Goal: Task Accomplishment & Management: Use online tool/utility

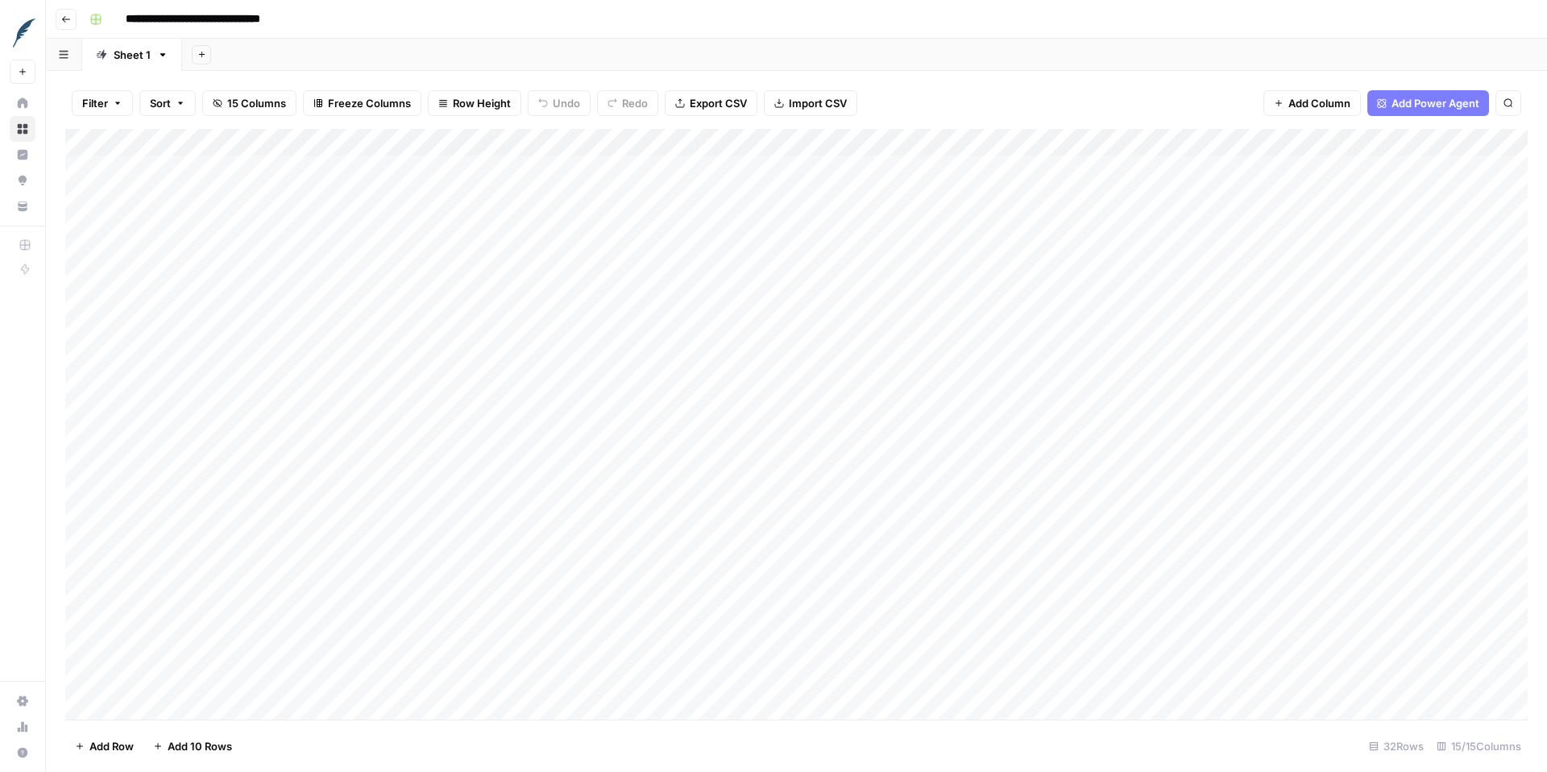
drag, startPoint x: 241, startPoint y: 166, endPoint x: 241, endPoint y: 193, distance: 26.6
click at [241, 193] on div "Add Column" at bounding box center [796, 424] width 1462 height 591
click at [236, 218] on div "Add Column" at bounding box center [796, 424] width 1462 height 591
click at [230, 245] on div "Add Column" at bounding box center [796, 424] width 1462 height 591
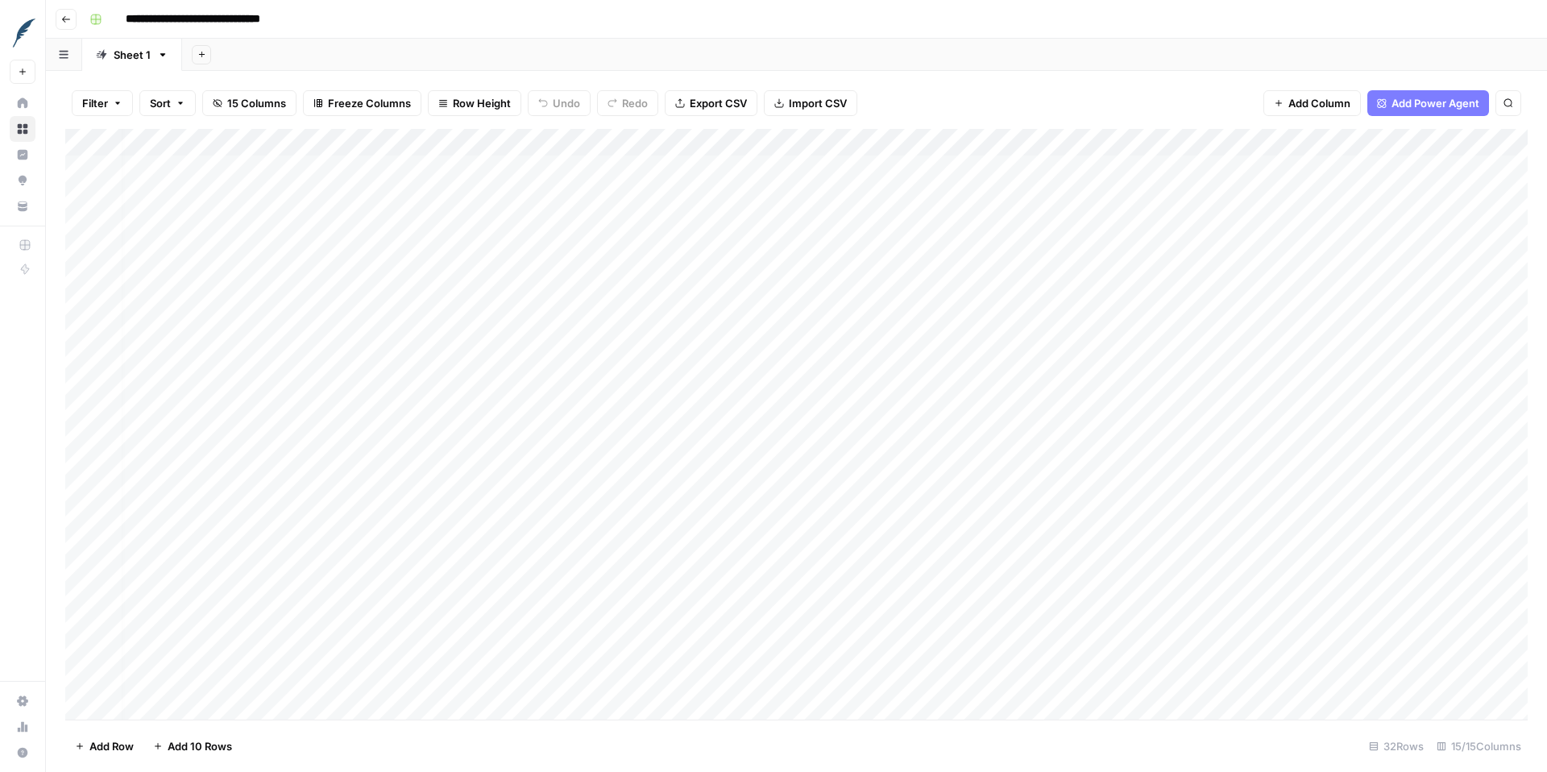
click at [231, 272] on div "Add Column" at bounding box center [796, 424] width 1462 height 591
click at [232, 302] on div "Add Column" at bounding box center [796, 424] width 1462 height 591
click at [232, 325] on div "Add Column" at bounding box center [796, 424] width 1462 height 591
click at [234, 359] on div "Add Column" at bounding box center [796, 424] width 1462 height 591
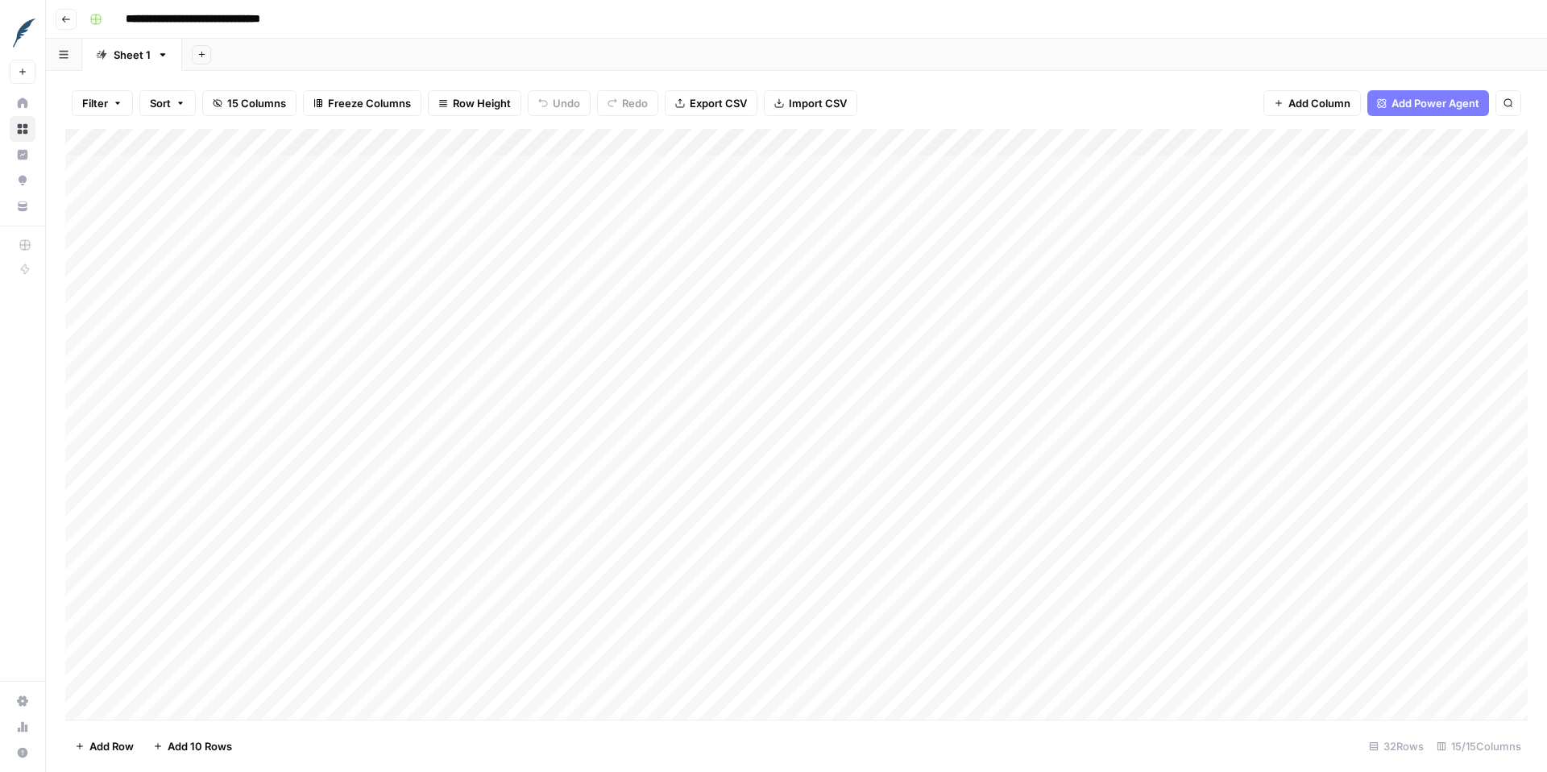
click at [225, 387] on div "Add Column" at bounding box center [796, 424] width 1462 height 591
click at [218, 415] on div "Add Column" at bounding box center [796, 424] width 1462 height 591
click at [218, 446] on div "Add Column" at bounding box center [796, 424] width 1462 height 591
click at [963, 417] on div "Add Column" at bounding box center [796, 424] width 1462 height 591
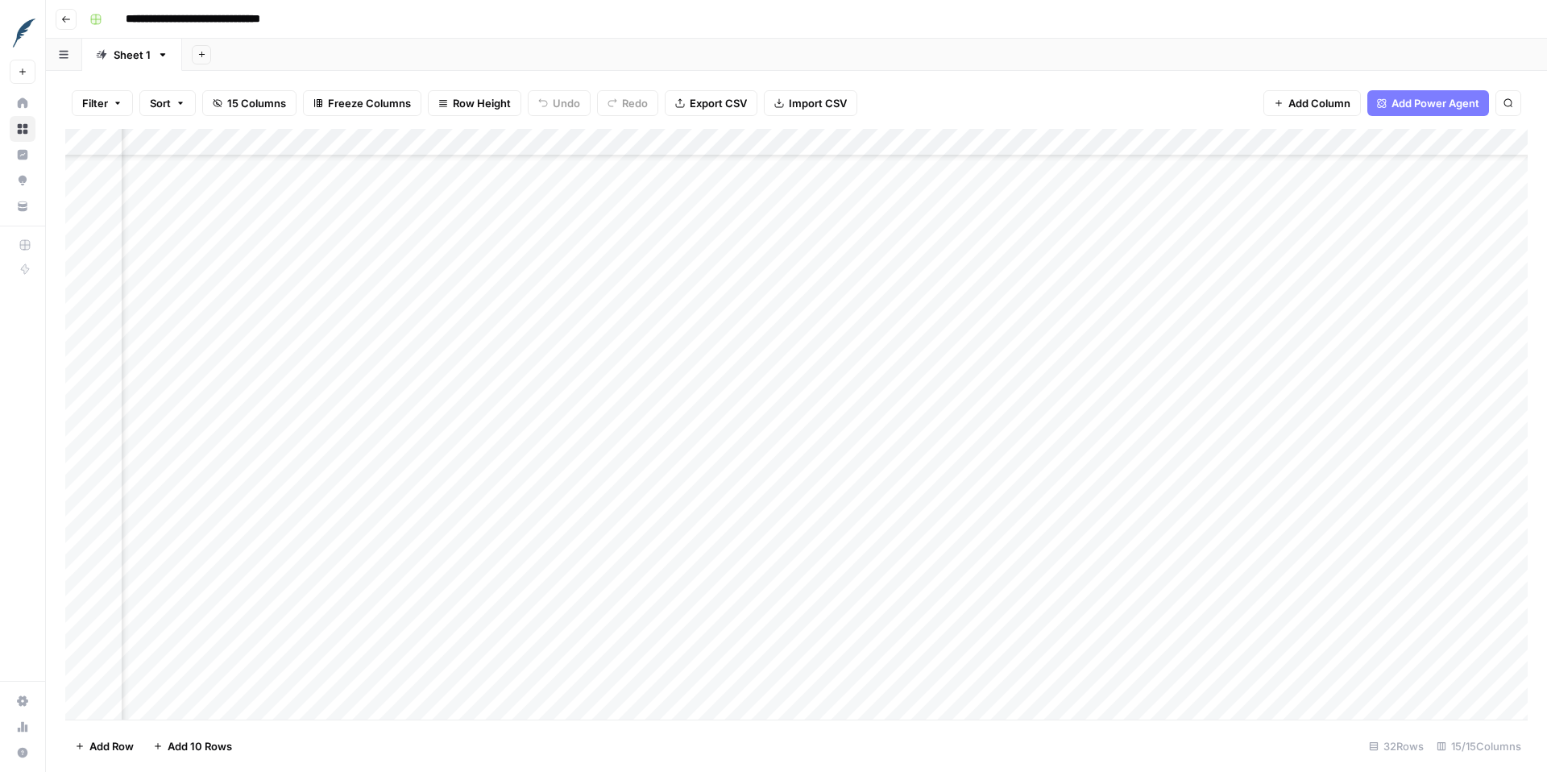
click at [963, 441] on div "Add Column" at bounding box center [796, 424] width 1462 height 591
click at [963, 470] on div "Add Column" at bounding box center [796, 424] width 1462 height 591
click at [962, 494] on div "Add Column" at bounding box center [796, 424] width 1462 height 591
click at [962, 526] on div "Add Column" at bounding box center [796, 424] width 1462 height 591
click at [960, 566] on div "Add Column" at bounding box center [796, 424] width 1462 height 591
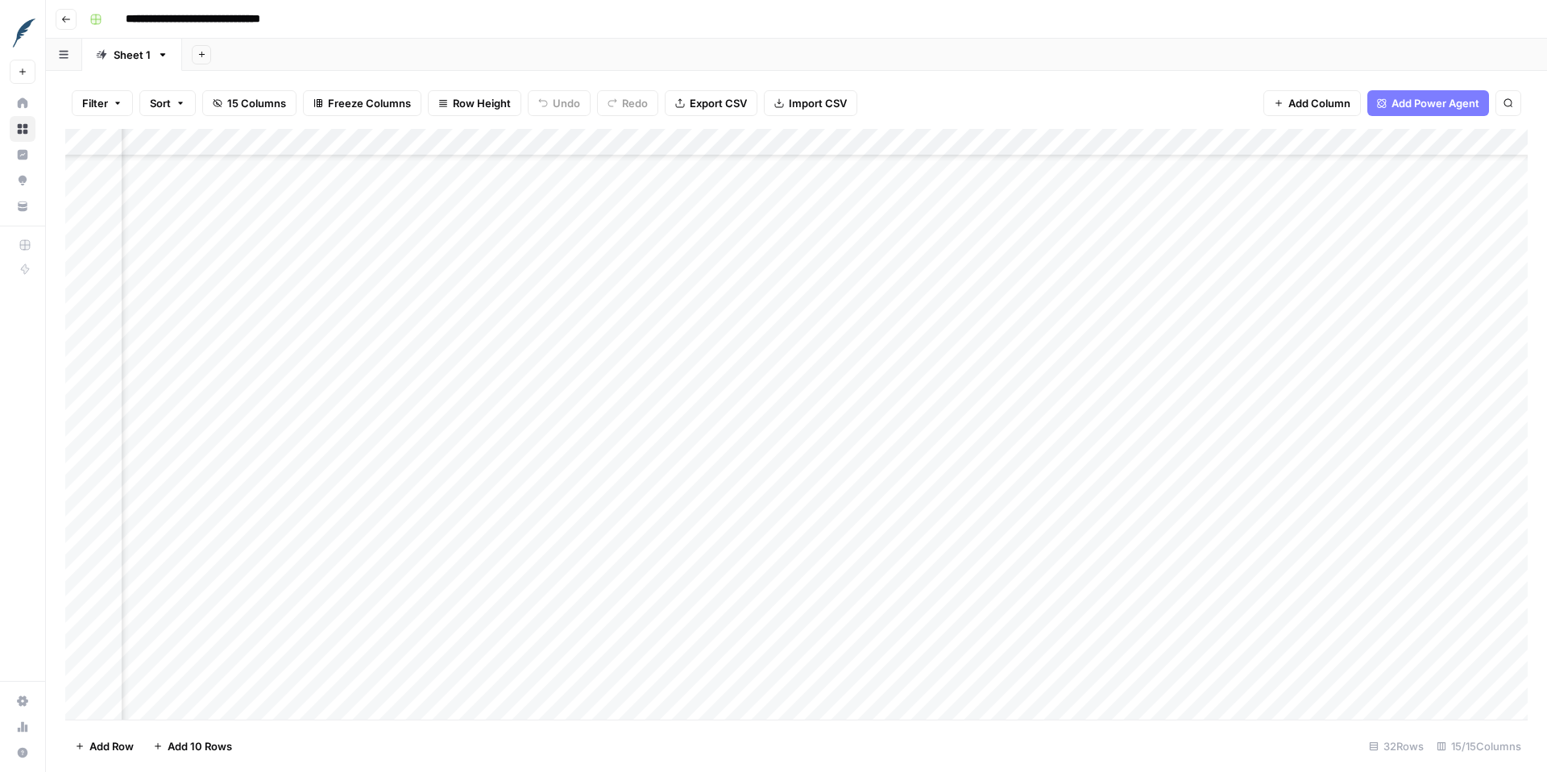
scroll to position [78, 0]
click at [292, 422] on div "Add Column" at bounding box center [796, 424] width 1462 height 591
click at [284, 437] on div "Add Column" at bounding box center [796, 424] width 1462 height 591
click at [284, 469] on div "Add Column" at bounding box center [796, 424] width 1462 height 591
click at [284, 497] on div "Add Column" at bounding box center [796, 424] width 1462 height 591
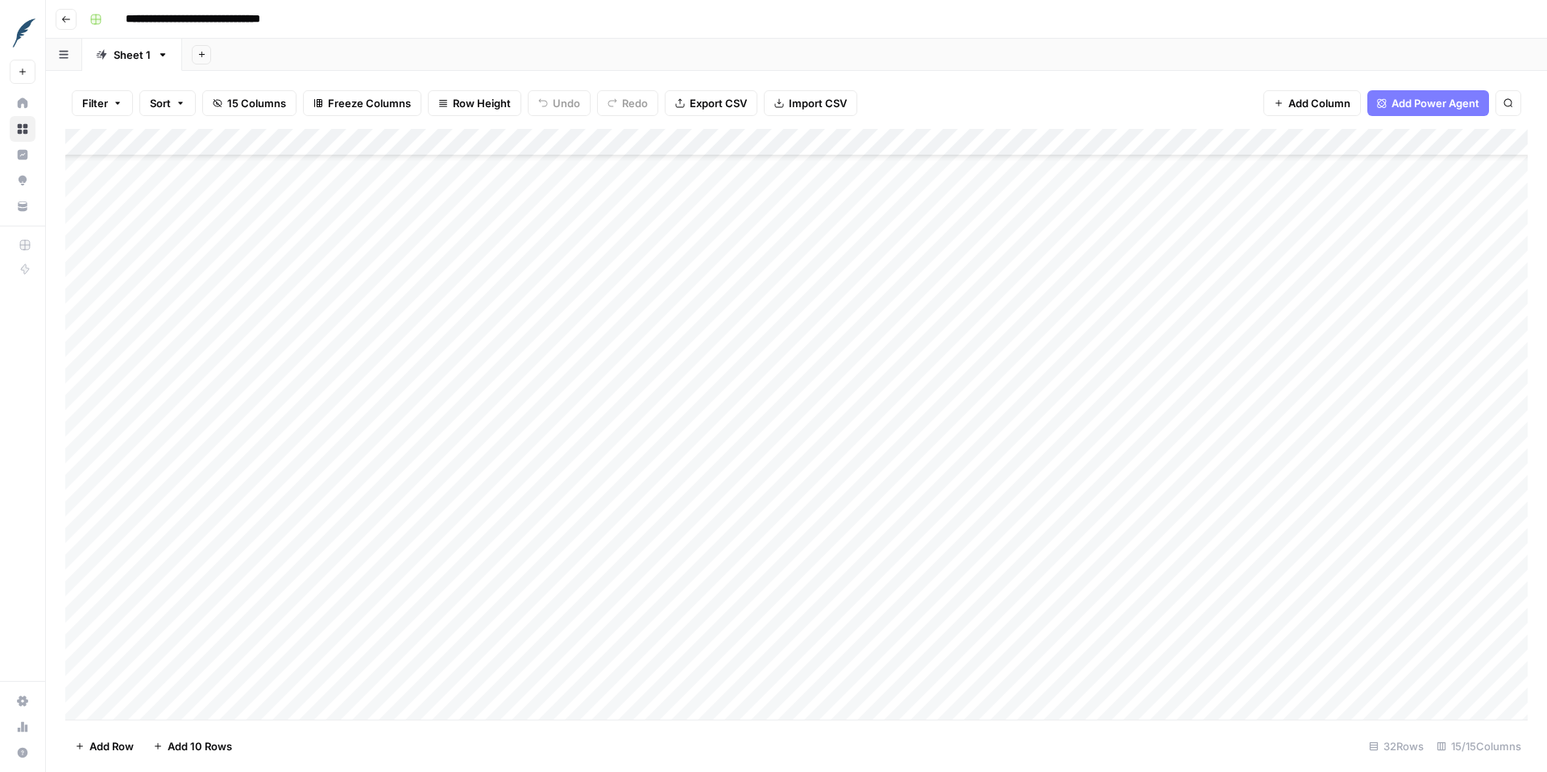
click at [283, 521] on div "Add Column" at bounding box center [796, 424] width 1462 height 591
click at [283, 557] on div "Add Column" at bounding box center [796, 424] width 1462 height 591
click at [820, 412] on div "Add Column" at bounding box center [796, 424] width 1462 height 591
click at [820, 437] on div "Add Column" at bounding box center [796, 424] width 1462 height 591
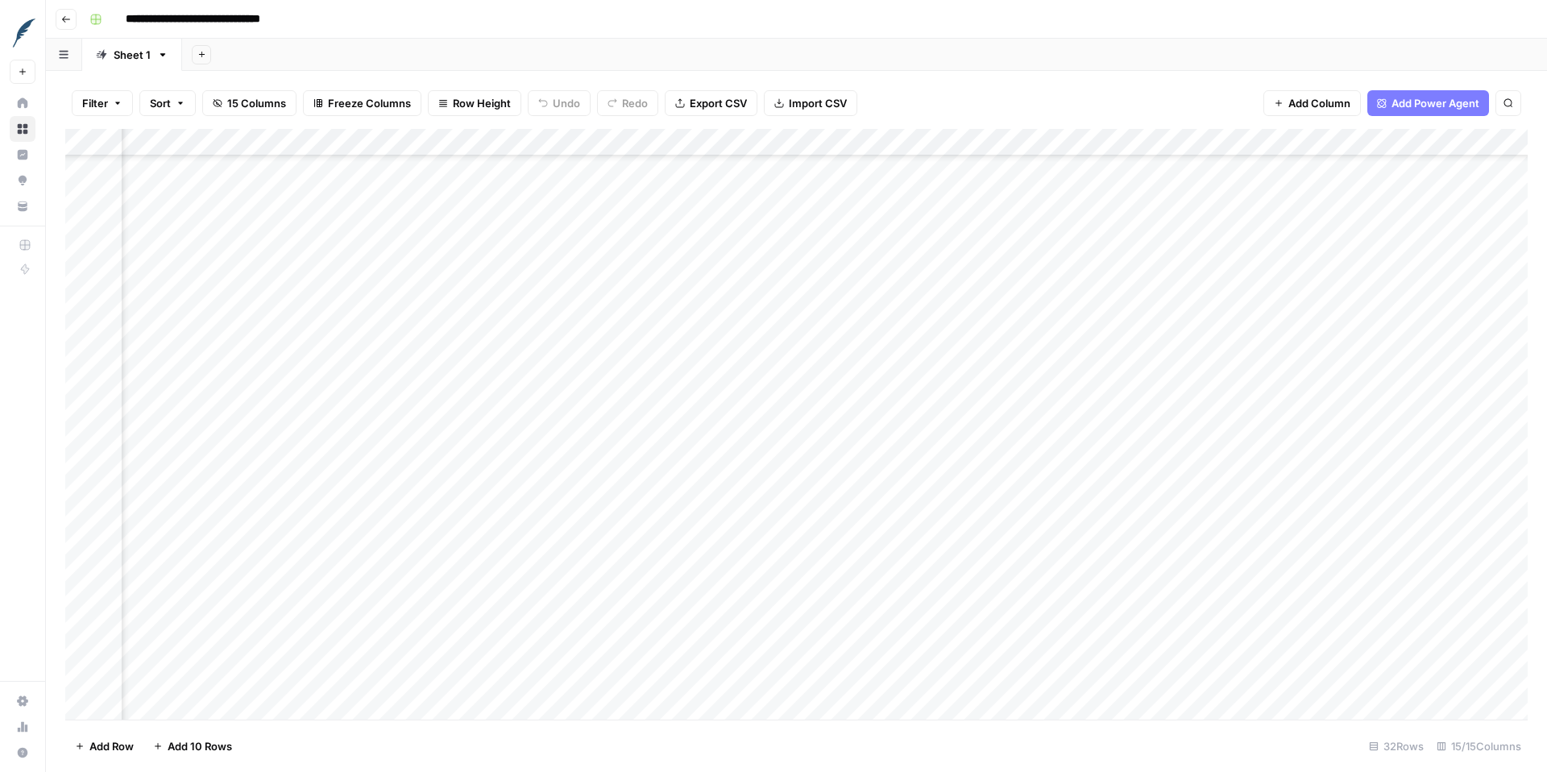
click at [820, 459] on div "Add Column" at bounding box center [796, 424] width 1462 height 591
click at [820, 494] on div "Add Column" at bounding box center [796, 424] width 1462 height 591
click at [820, 520] on div "Add Column" at bounding box center [796, 424] width 1462 height 591
click at [217, 413] on div "Add Column" at bounding box center [796, 424] width 1462 height 591
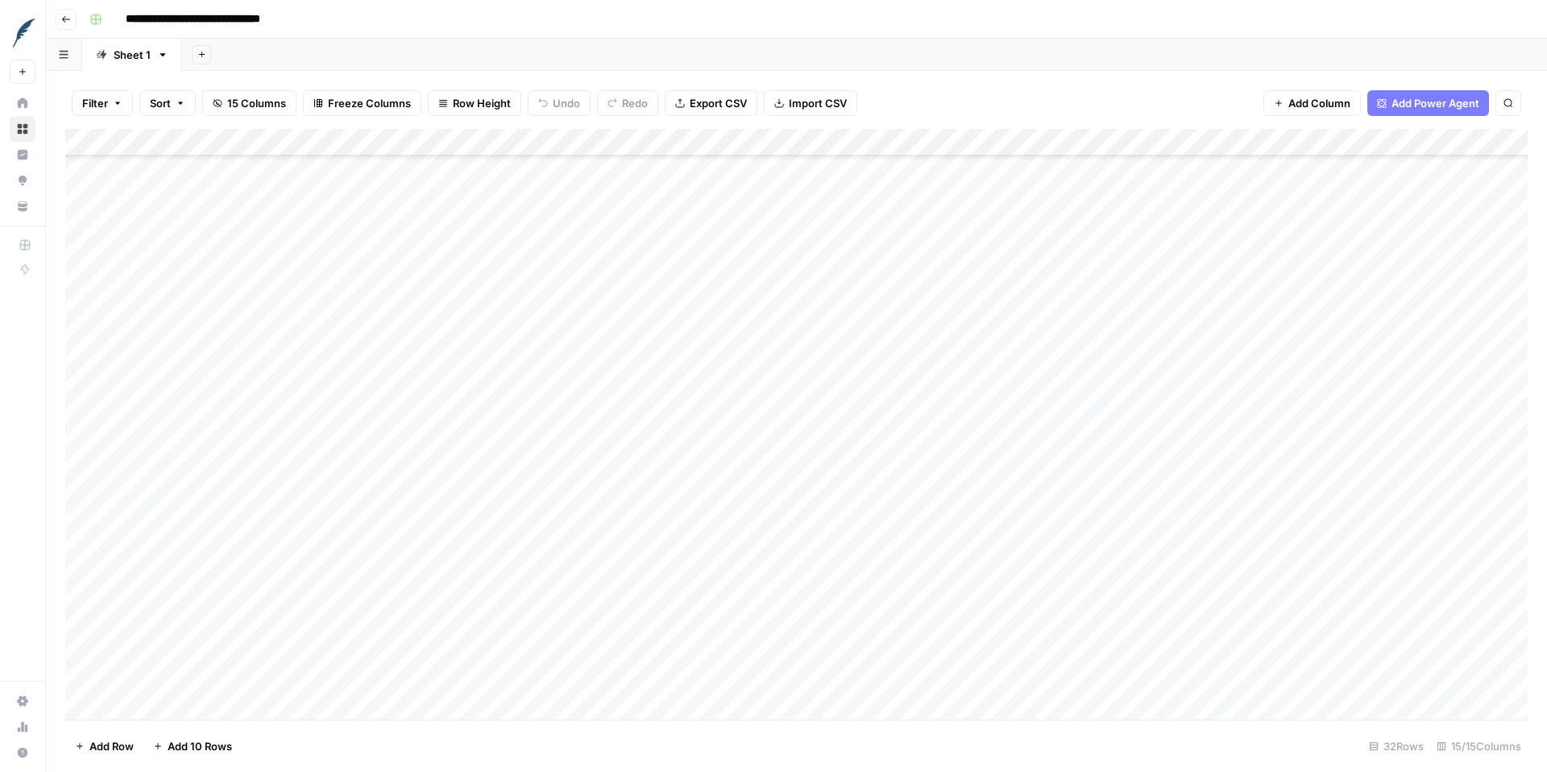
click at [213, 437] on div "Add Column" at bounding box center [796, 424] width 1462 height 591
click at [213, 463] on div "Add Column" at bounding box center [796, 424] width 1462 height 591
click at [213, 489] on div "Add Column" at bounding box center [796, 424] width 1462 height 591
click at [216, 516] on div "Add Column" at bounding box center [796, 424] width 1462 height 591
click at [222, 384] on div "Add Column" at bounding box center [796, 424] width 1462 height 591
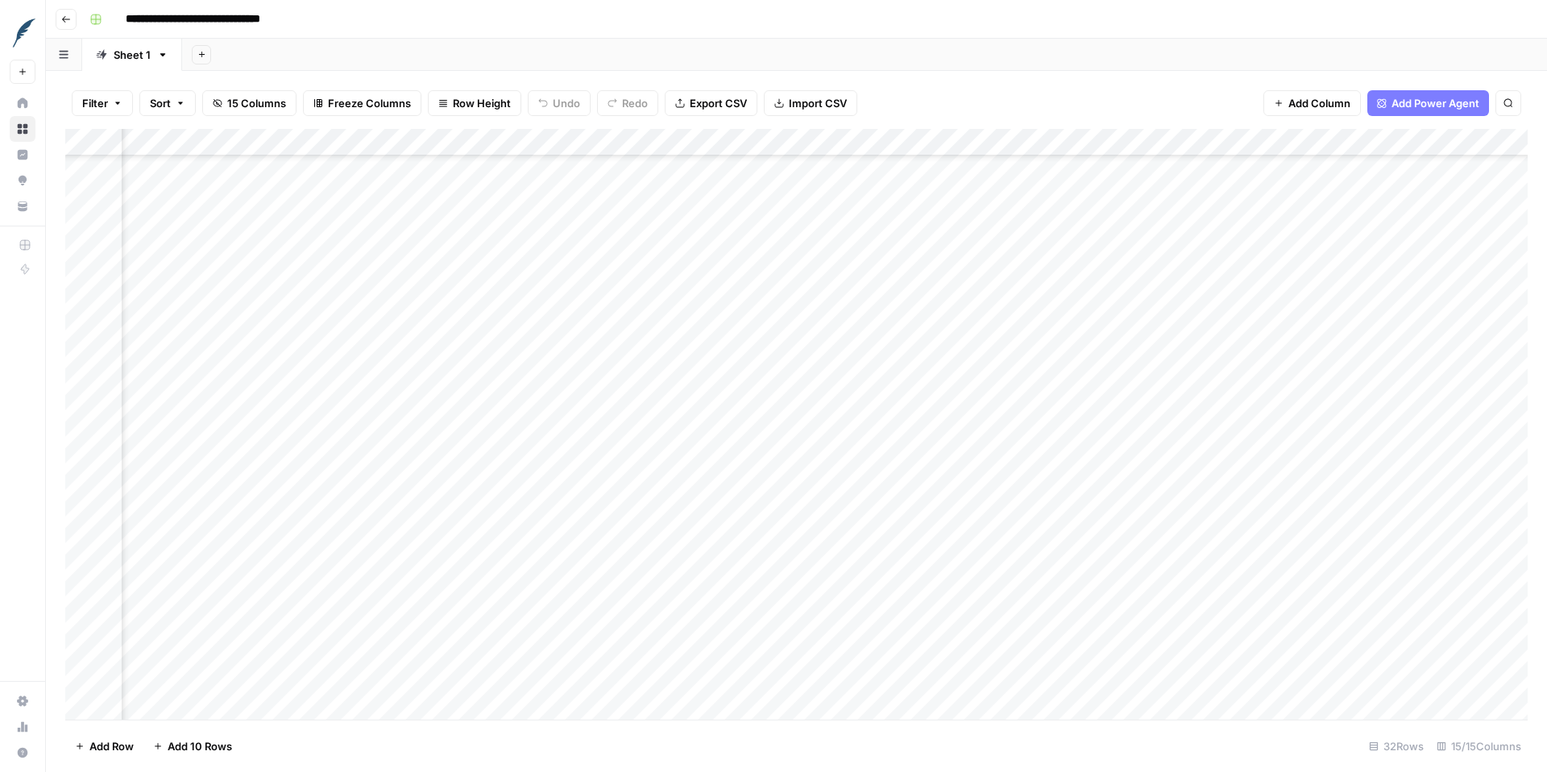
scroll to position [339, 1109]
click at [1138, 513] on div "Add Column" at bounding box center [796, 424] width 1462 height 591
click at [1139, 532] on div "Add Column" at bounding box center [796, 424] width 1462 height 591
click at [1139, 565] on div "Add Column" at bounding box center [796, 424] width 1462 height 591
click at [1141, 591] on div "Add Column" at bounding box center [796, 424] width 1462 height 591
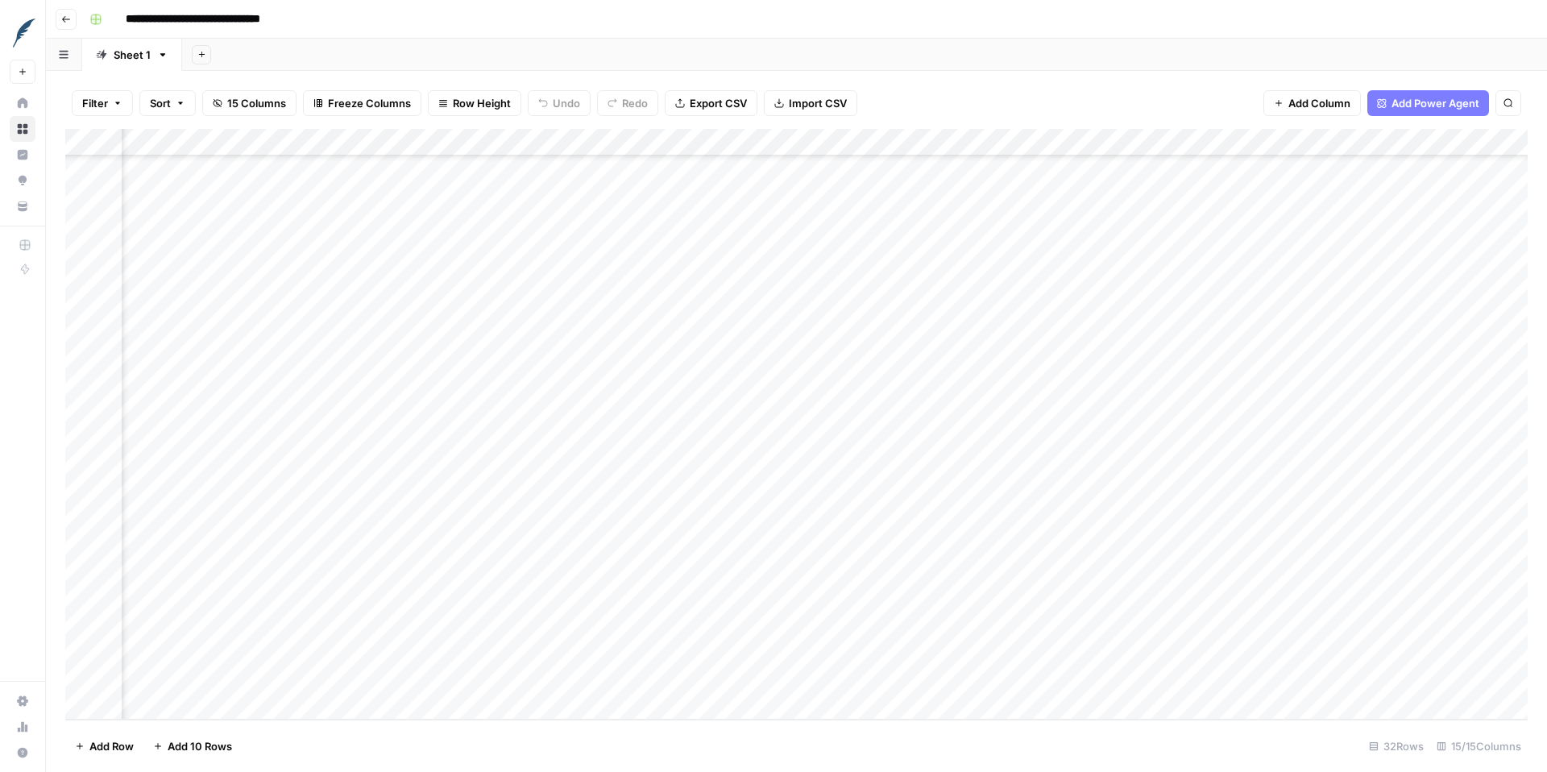
click at [1135, 628] on div "Add Column" at bounding box center [796, 424] width 1462 height 591
click at [235, 509] on div "Add Column" at bounding box center [796, 424] width 1462 height 591
click at [239, 537] on div "Add Column" at bounding box center [796, 424] width 1462 height 591
click at [242, 569] on div "Add Column" at bounding box center [796, 424] width 1462 height 591
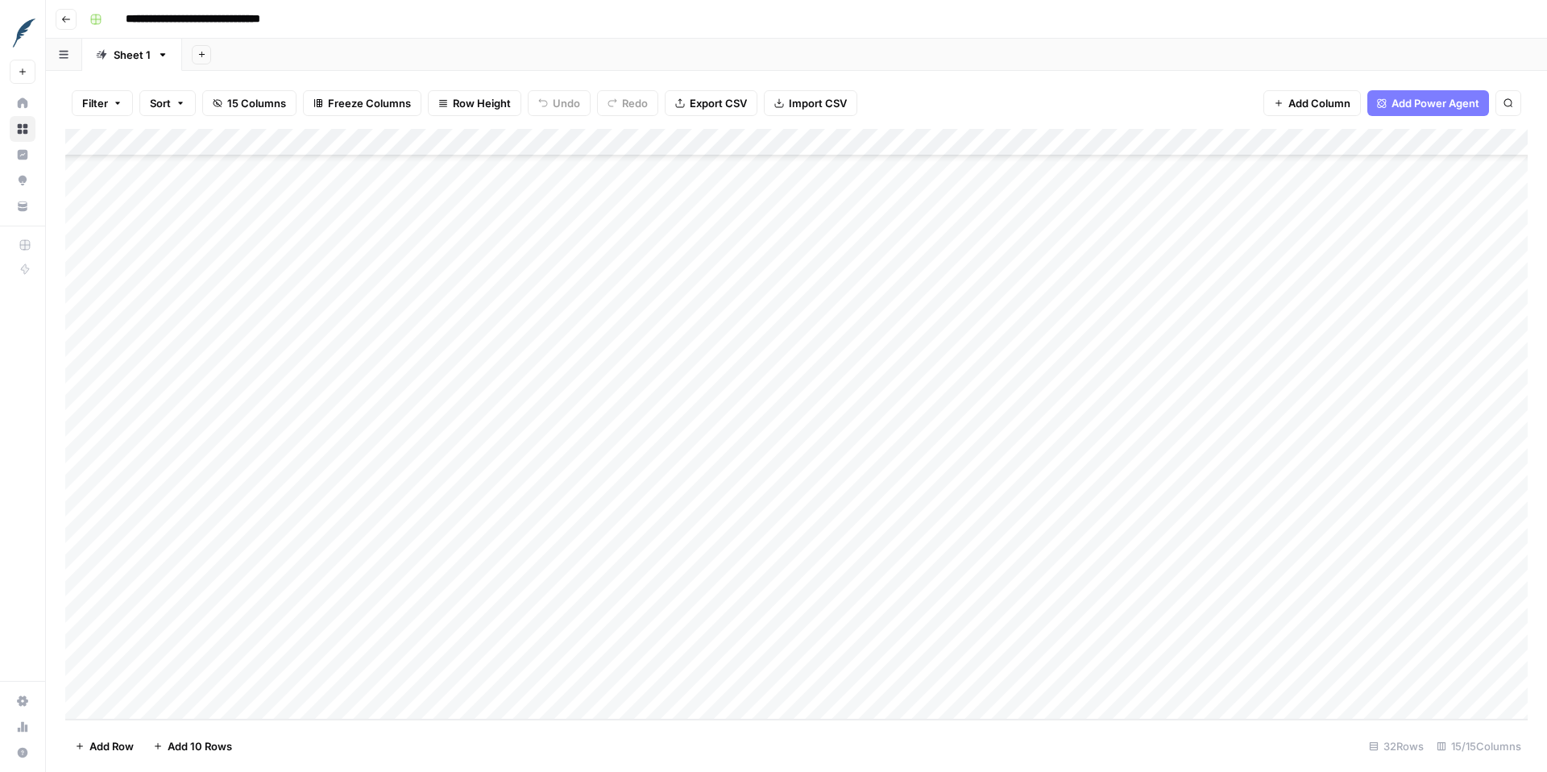
click at [238, 595] on div "Add Column" at bounding box center [796, 424] width 1462 height 591
click at [236, 618] on div "Add Column" at bounding box center [796, 424] width 1462 height 591
click at [252, 485] on div "Add Column" at bounding box center [796, 424] width 1462 height 591
click at [311, 646] on div "Add Column" at bounding box center [796, 424] width 1462 height 591
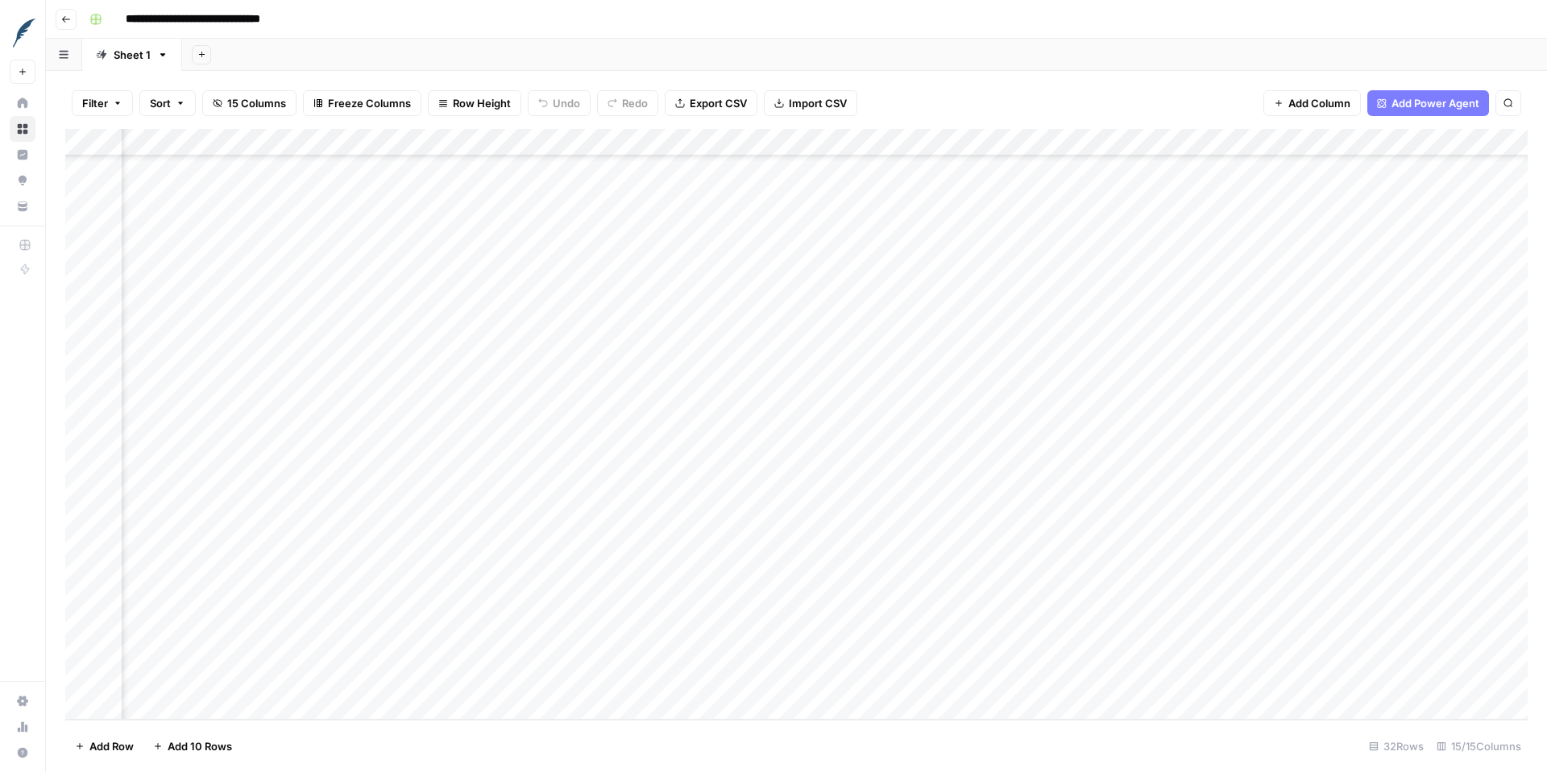
click at [66, 15] on icon "button" at bounding box center [66, 20] width 10 height 10
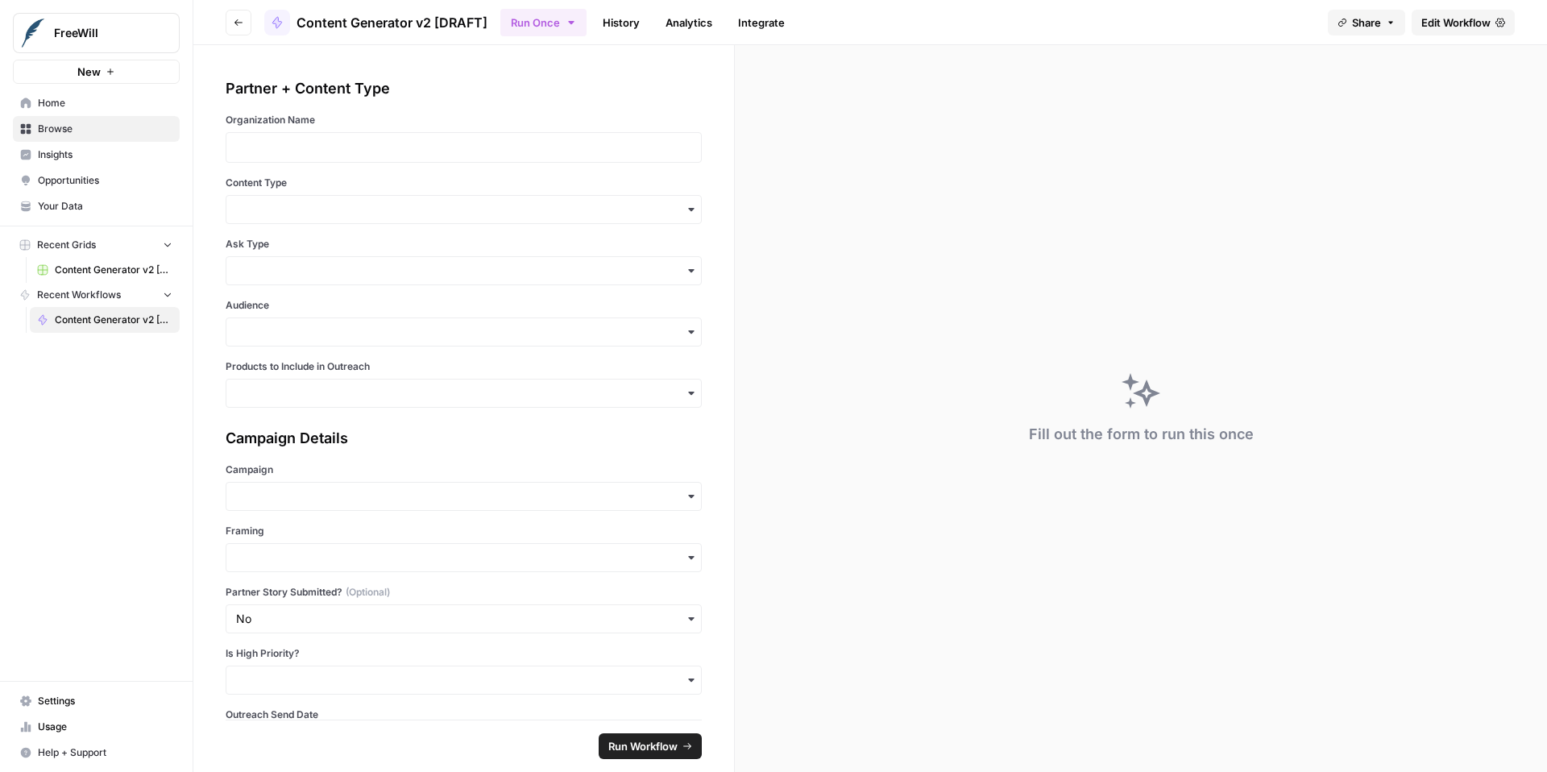
click at [90, 313] on span "Content Generator v2 [DRAFT]" at bounding box center [114, 320] width 118 height 15
click at [1436, 28] on span "Edit Workflow" at bounding box center [1455, 23] width 69 height 16
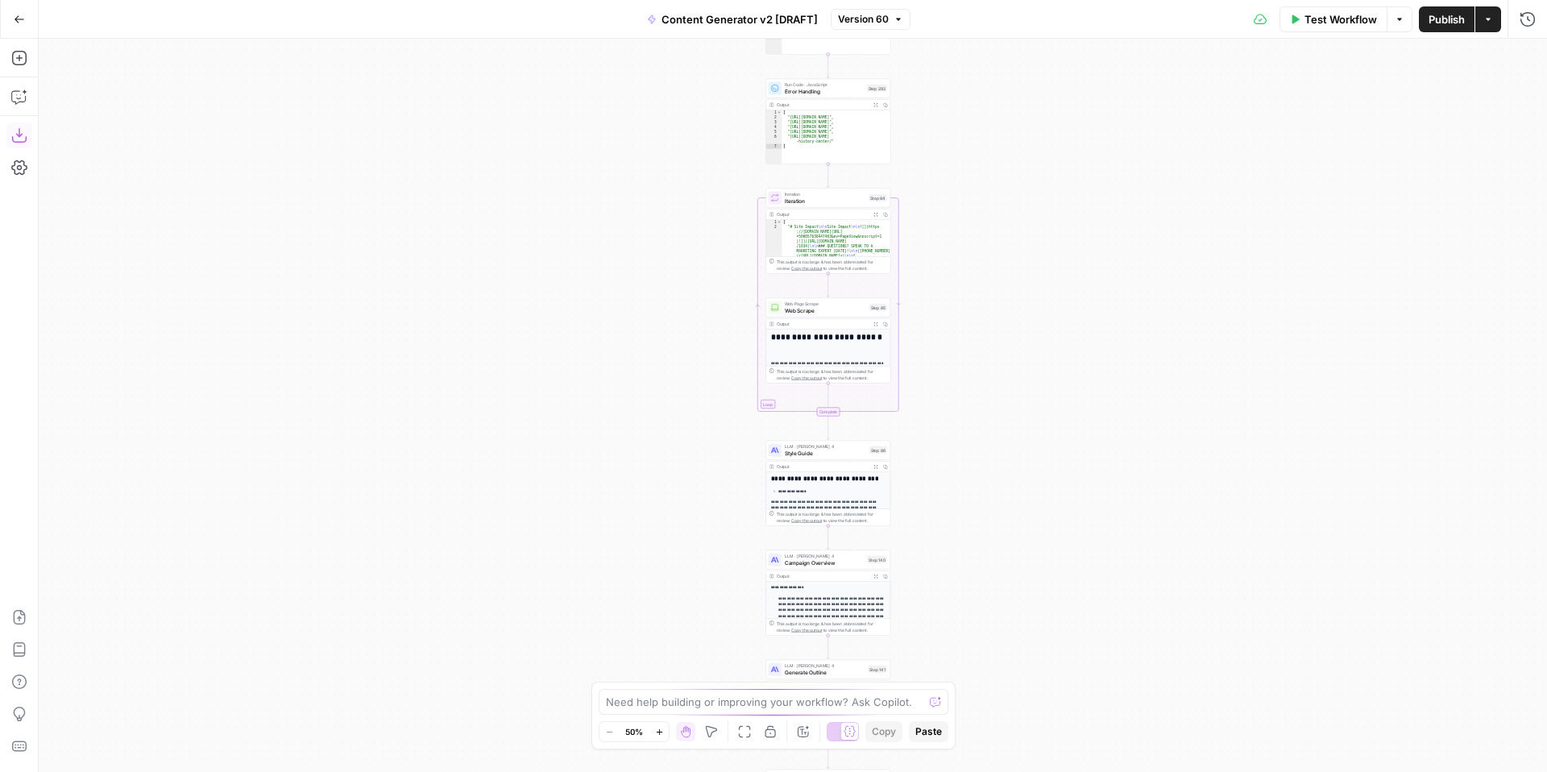
click at [25, 135] on icon "button" at bounding box center [19, 135] width 16 height 16
click at [873, 21] on span "Version 60" at bounding box center [863, 19] width 51 height 15
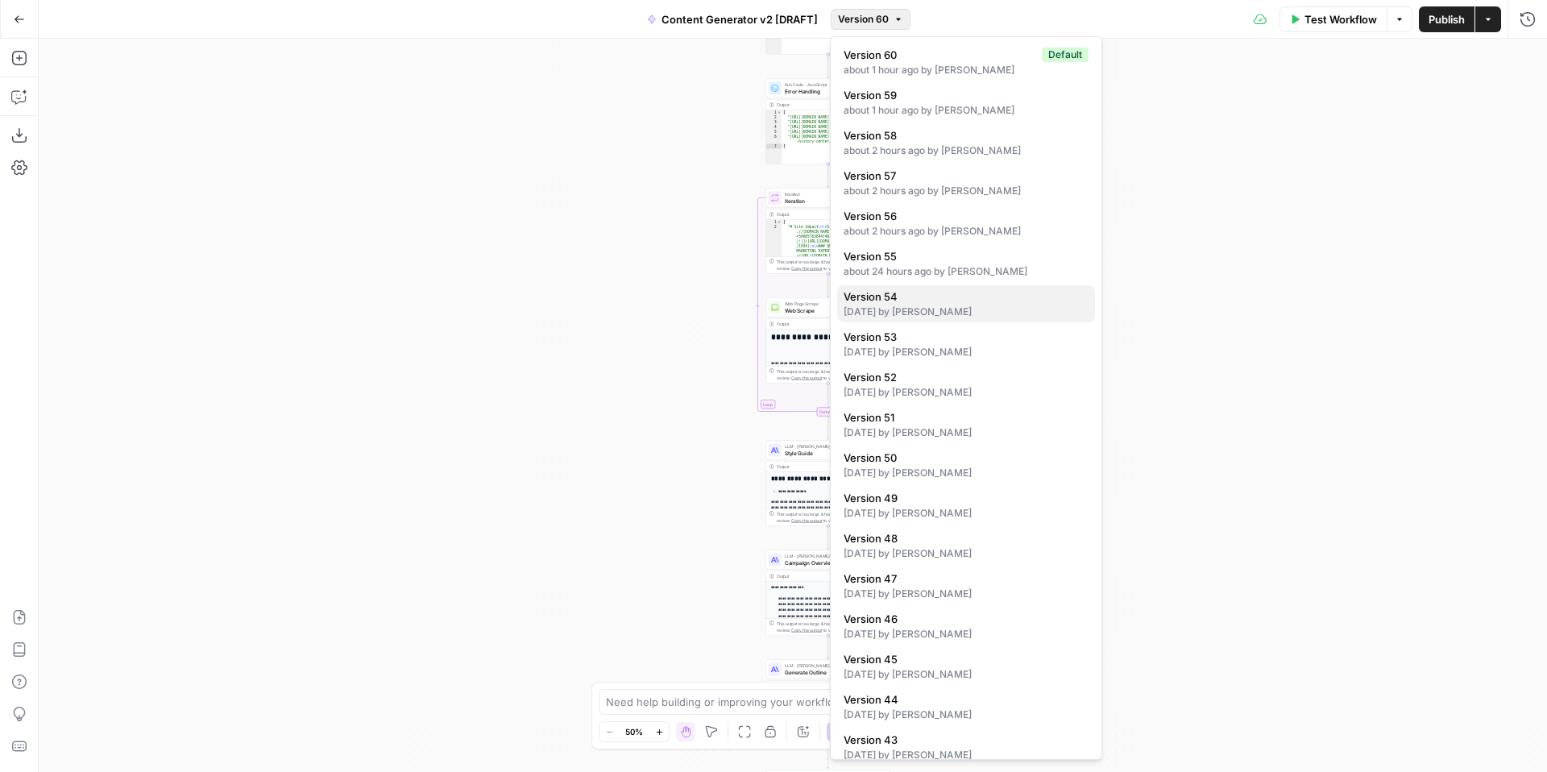
click at [967, 301] on span "Version 54" at bounding box center [963, 296] width 238 height 16
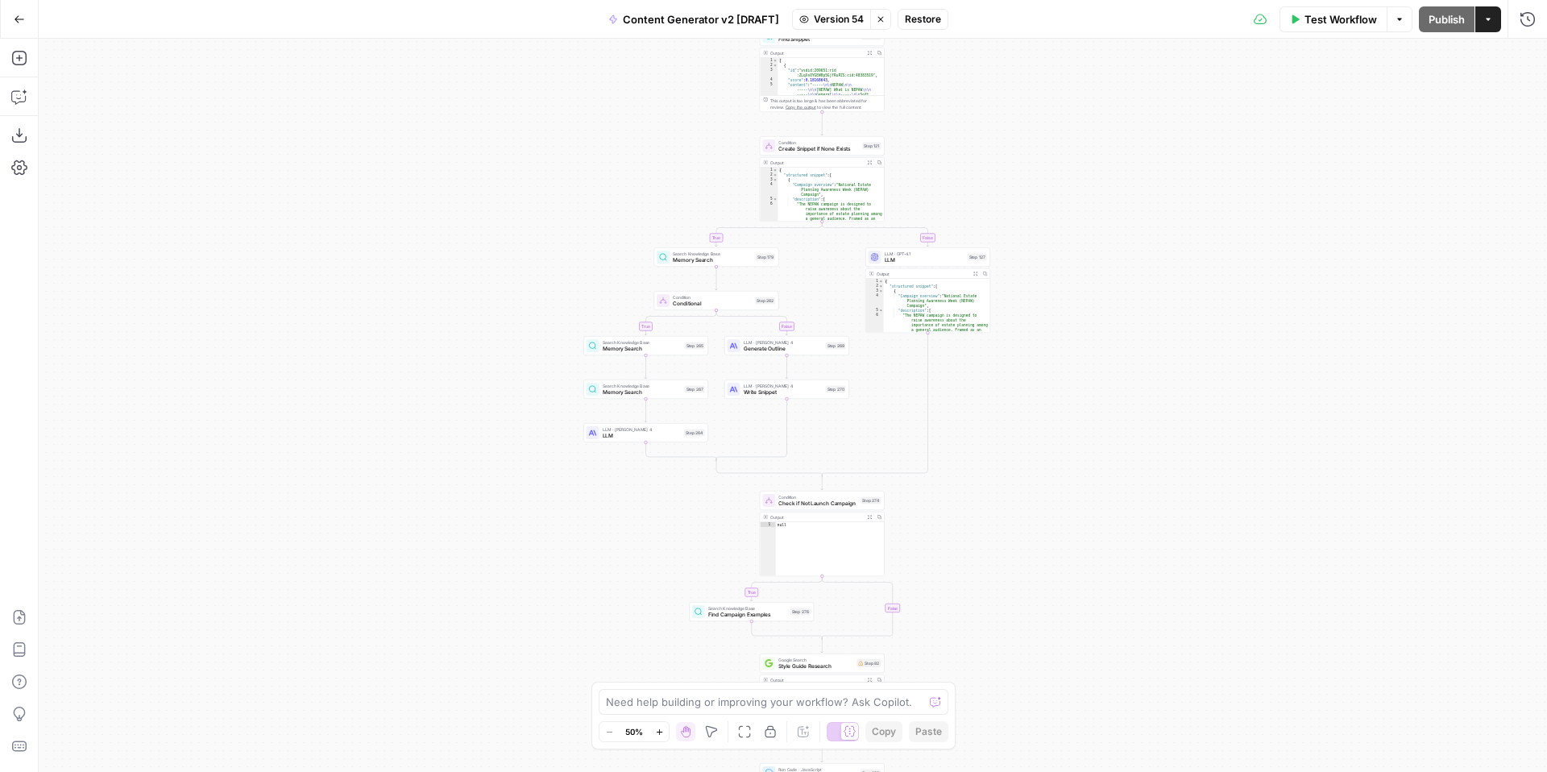
click at [1056, 400] on div "**********" at bounding box center [793, 405] width 1508 height 733
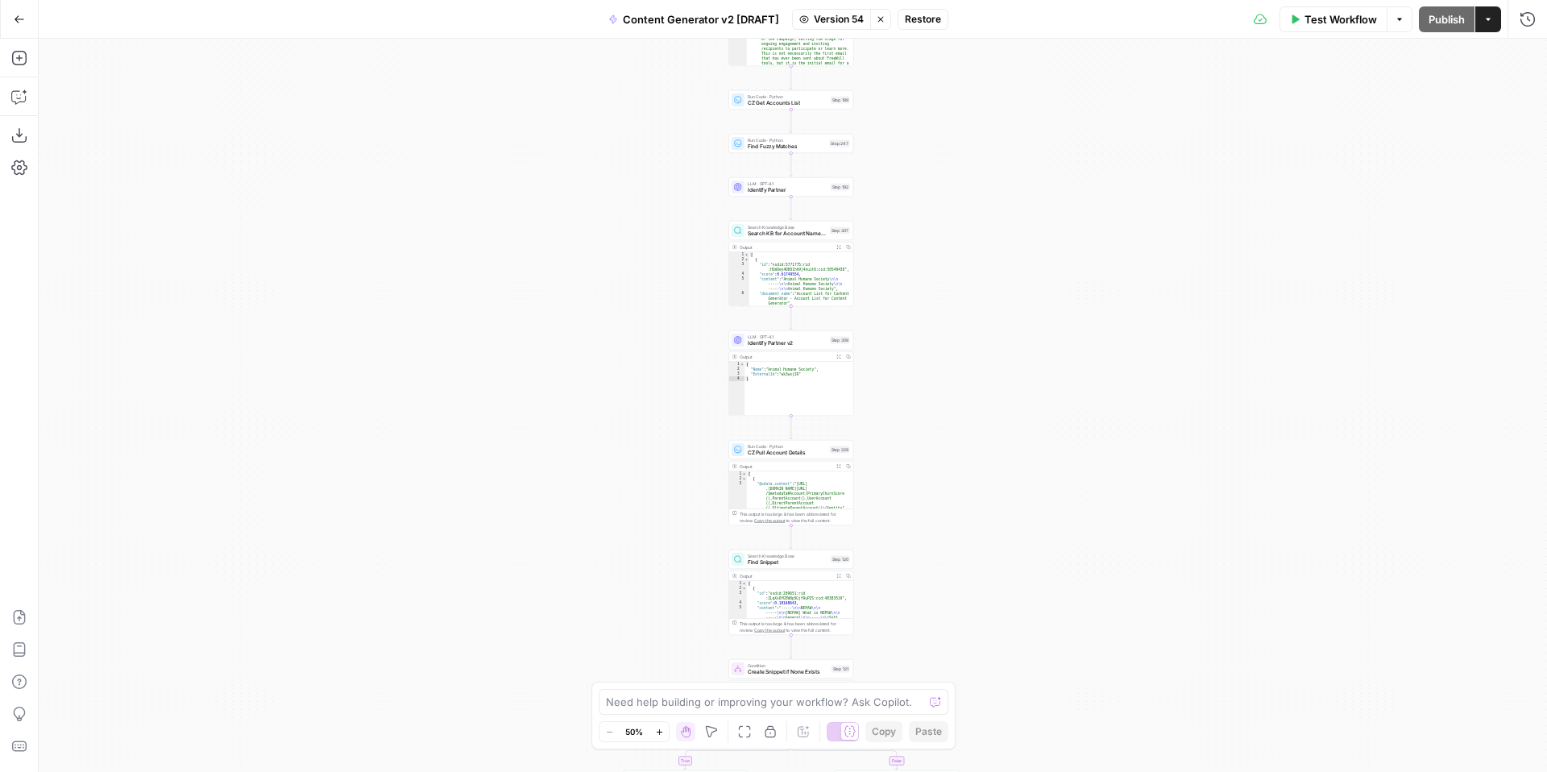
click at [881, 15] on icon "button" at bounding box center [881, 20] width 10 height 10
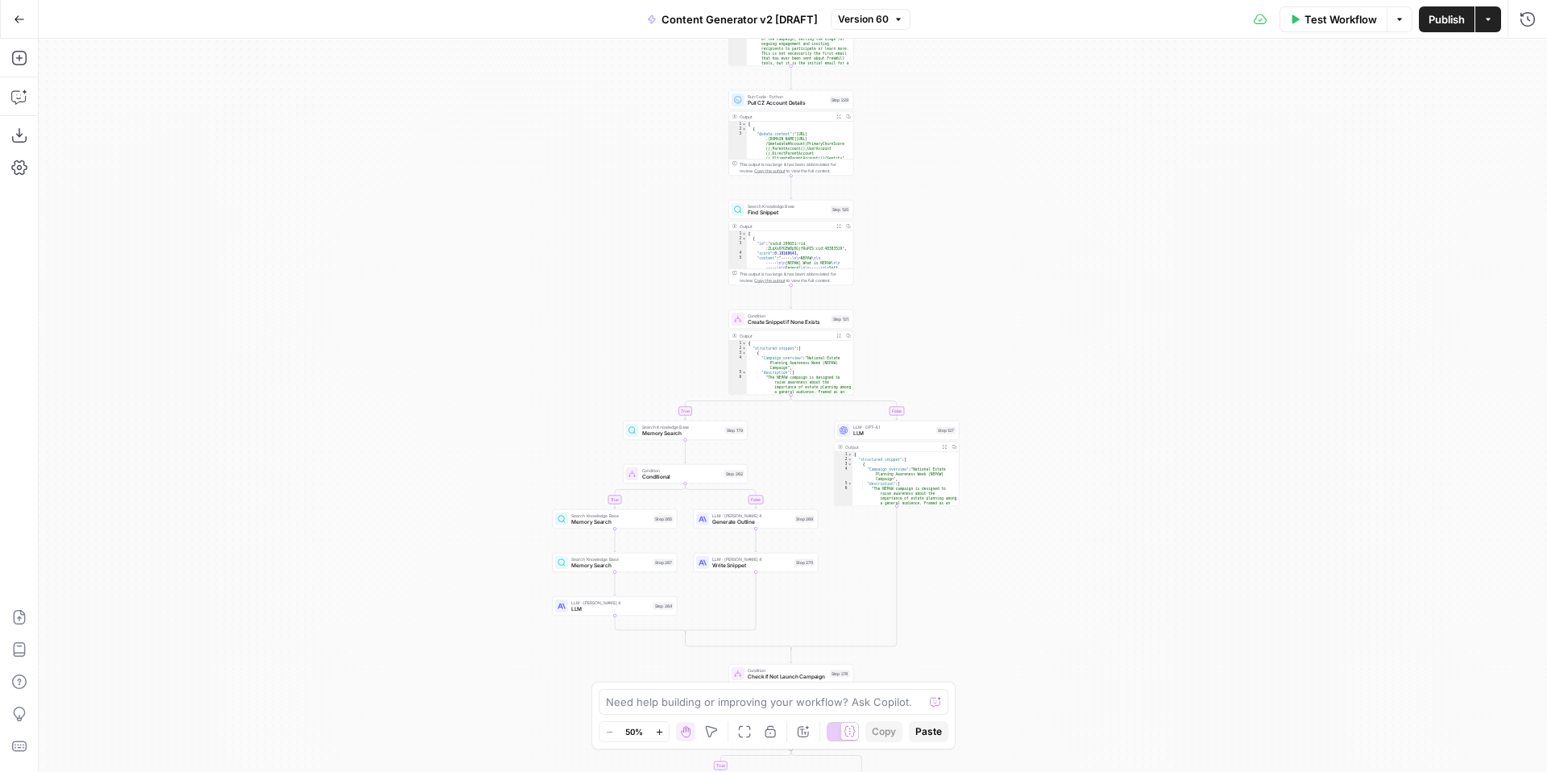
click at [867, 16] on span "Version 60" at bounding box center [863, 19] width 51 height 15
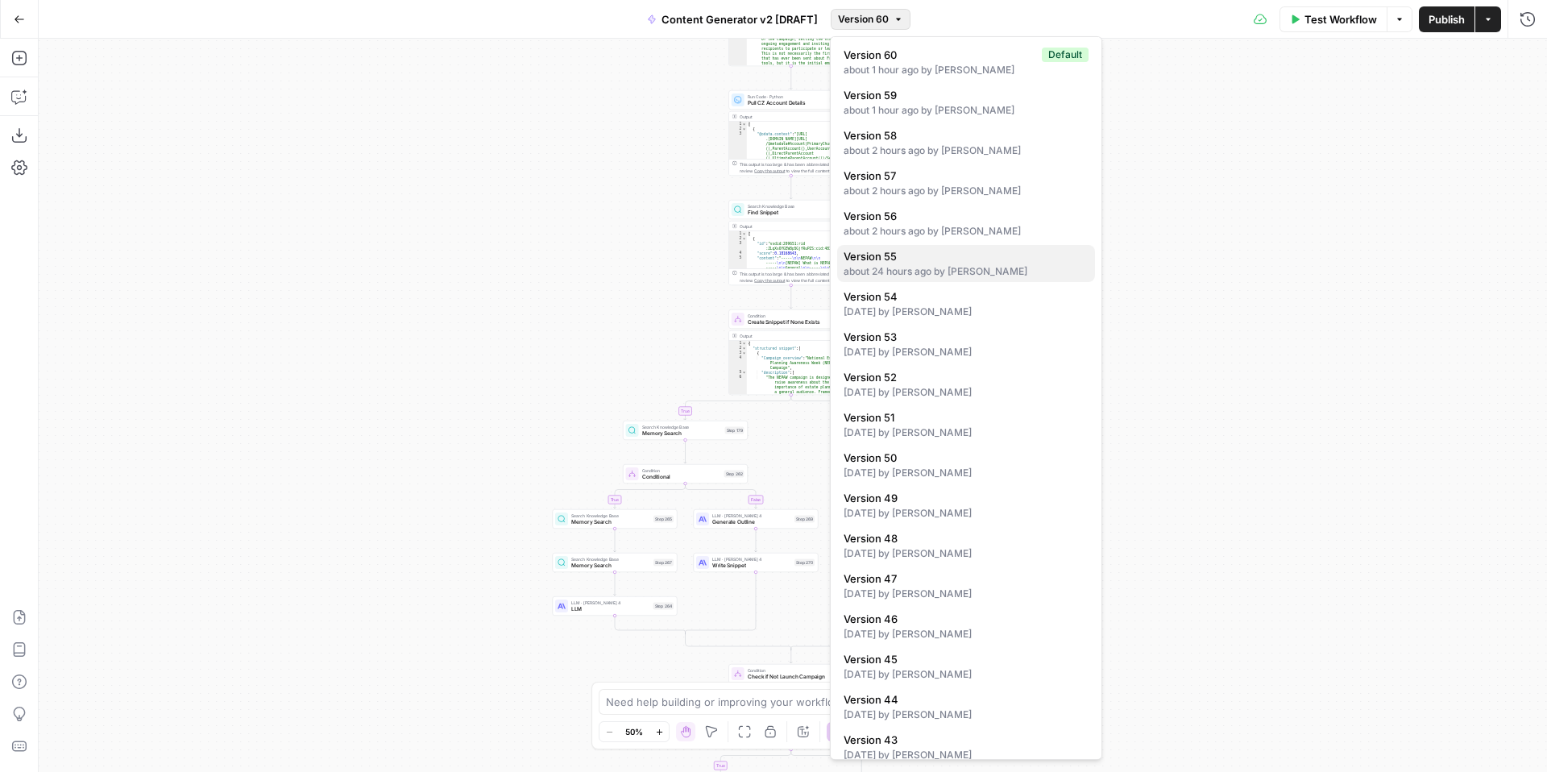
click at [957, 265] on div "about 24 hours ago by [PERSON_NAME]" at bounding box center [966, 271] width 245 height 15
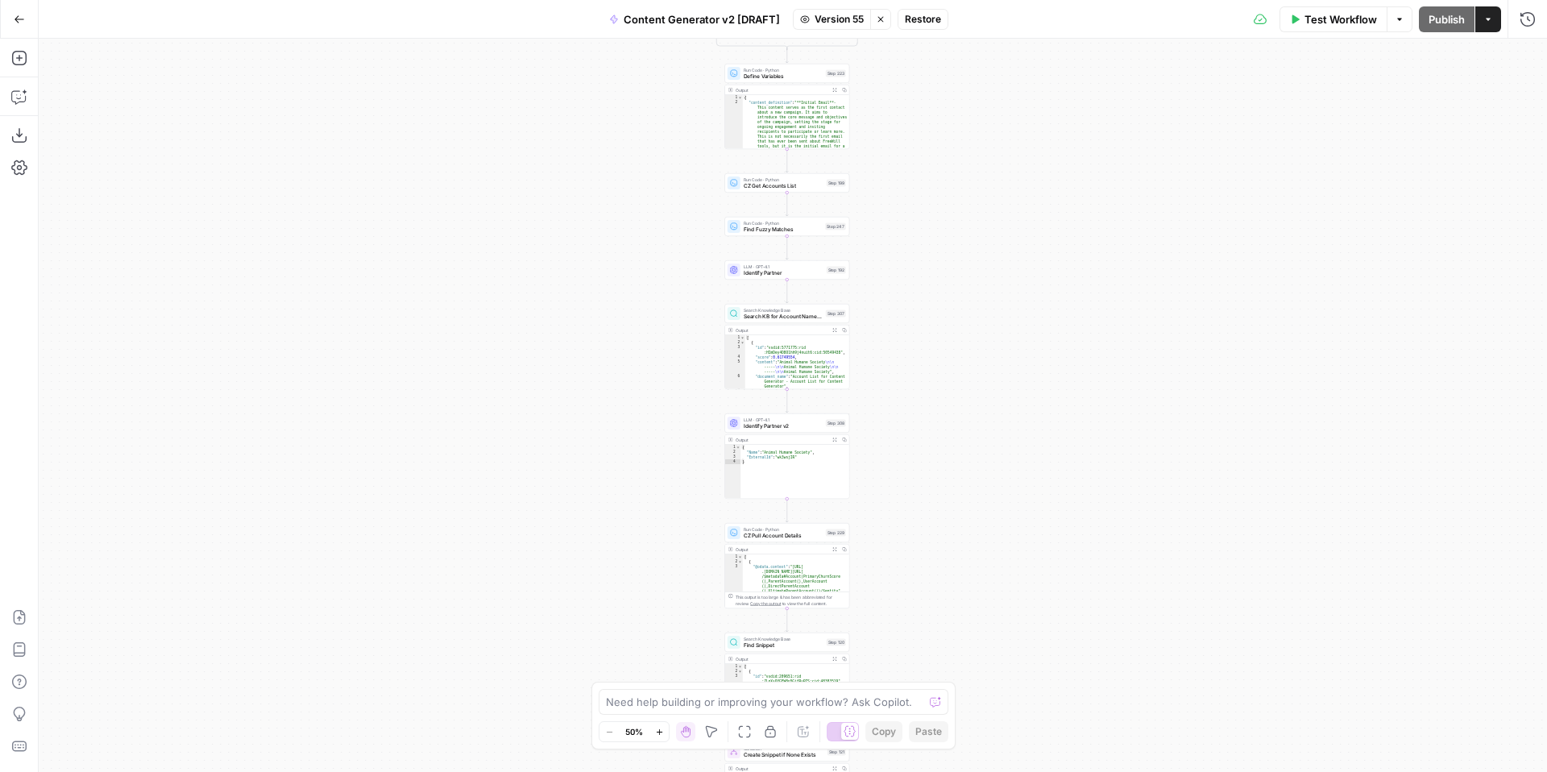
click at [883, 23] on icon "button" at bounding box center [881, 20] width 10 height 10
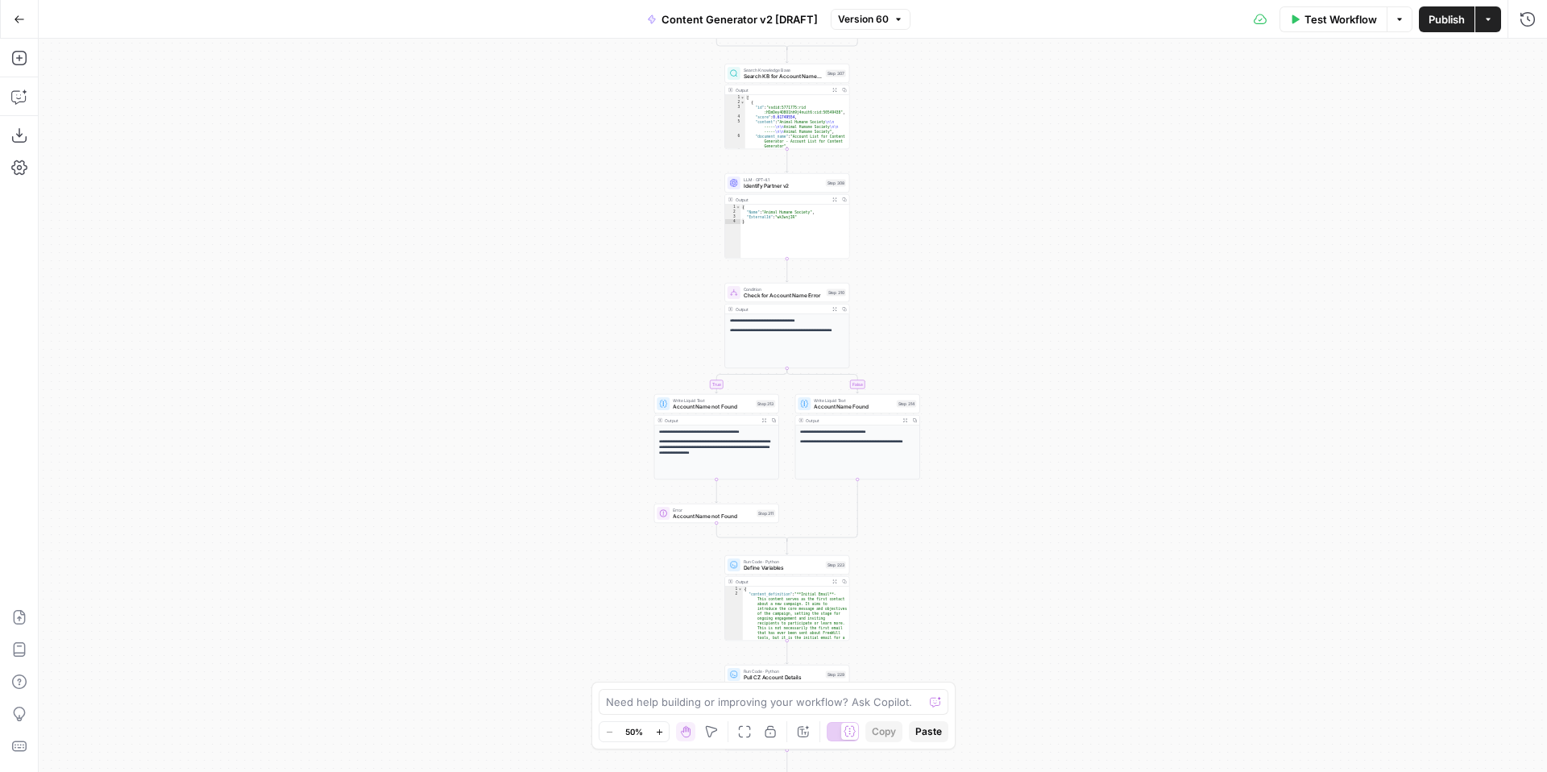
click at [904, 20] on button "Version 60" at bounding box center [871, 19] width 80 height 21
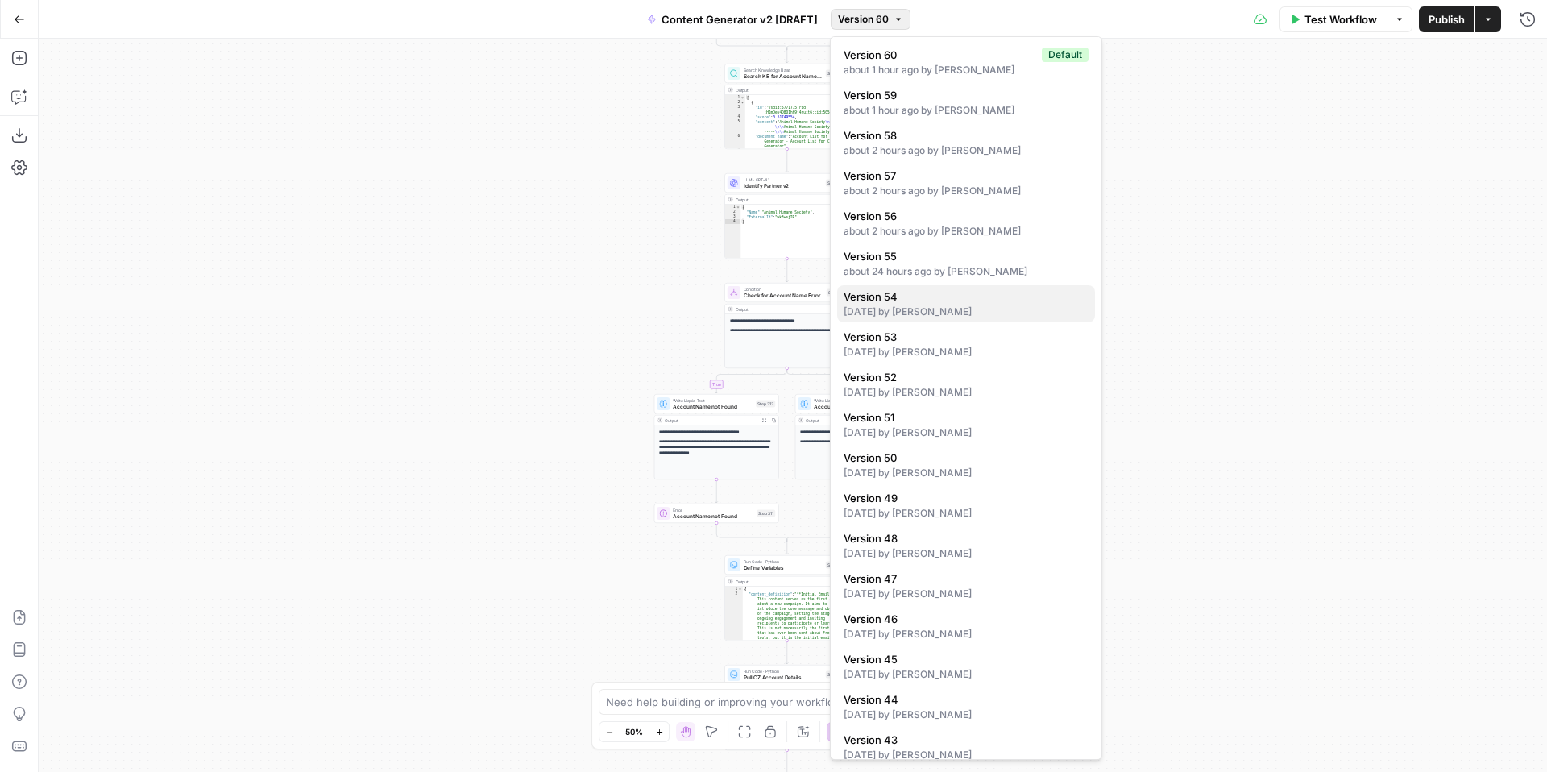
click at [943, 315] on div "[DATE] by [PERSON_NAME]" at bounding box center [966, 312] width 245 height 15
